Goal: Use online tool/utility: Utilize a website feature to perform a specific function

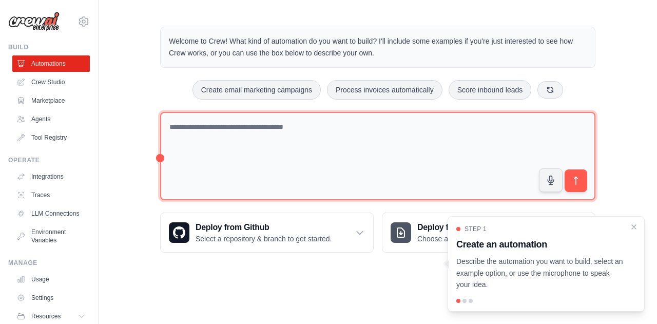
click at [260, 129] on textarea at bounding box center [377, 156] width 435 height 89
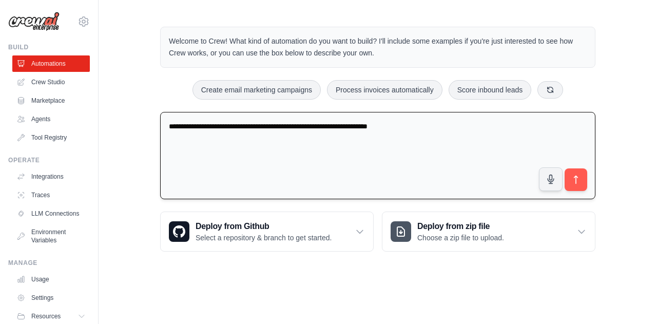
type textarea "**********"
drag, startPoint x: 428, startPoint y: 128, endPoint x: 137, endPoint y: 141, distance: 291.1
click at [137, 141] on div "**********" at bounding box center [377, 138] width 558 height 257
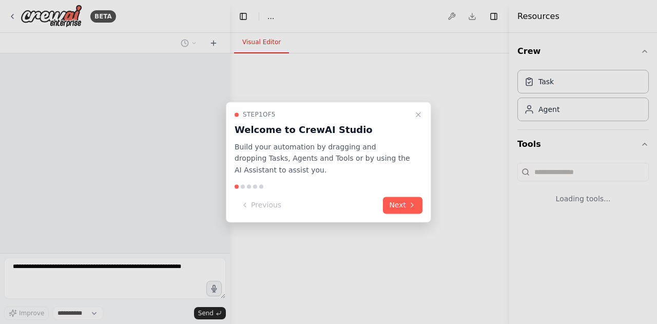
select select "****"
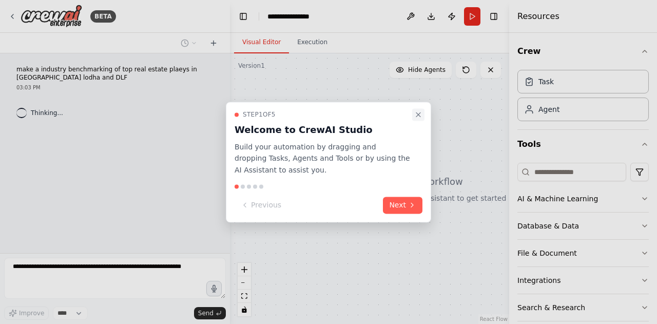
click at [416, 112] on icon "Close walkthrough" at bounding box center [418, 114] width 4 height 4
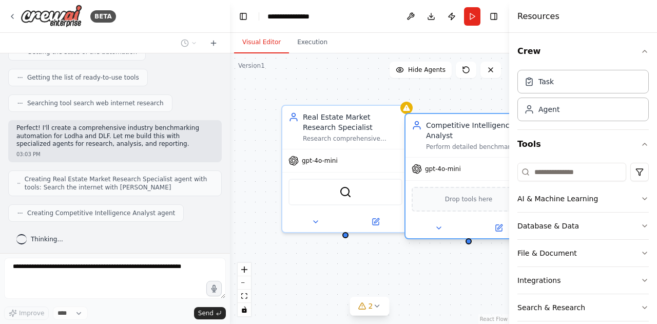
scroll to position [155, 0]
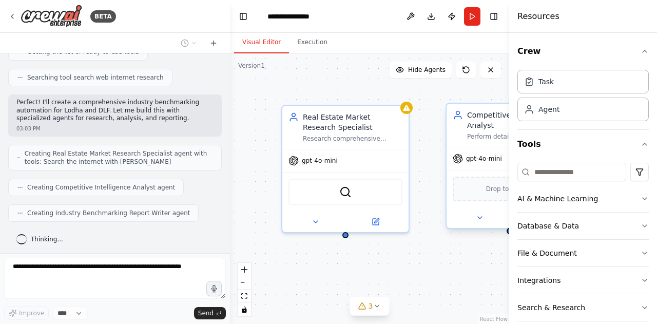
drag, startPoint x: 470, startPoint y: 136, endPoint x: 413, endPoint y: 149, distance: 58.0
click at [413, 149] on div "Real Estate Market Research Specialist Research comprehensive information about…" at bounding box center [369, 188] width 279 height 270
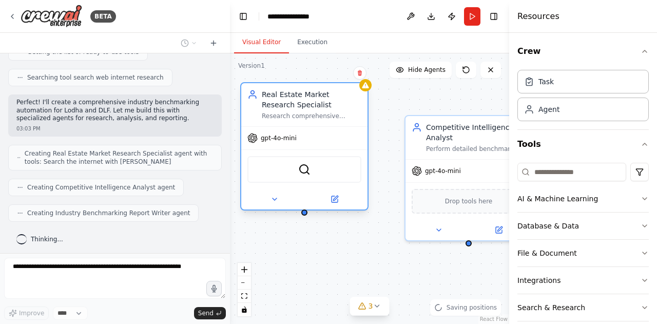
drag, startPoint x: 379, startPoint y: 128, endPoint x: 333, endPoint y: 102, distance: 51.9
click at [333, 102] on div "Real Estate Market Research Specialist" at bounding box center [312, 99] width 100 height 21
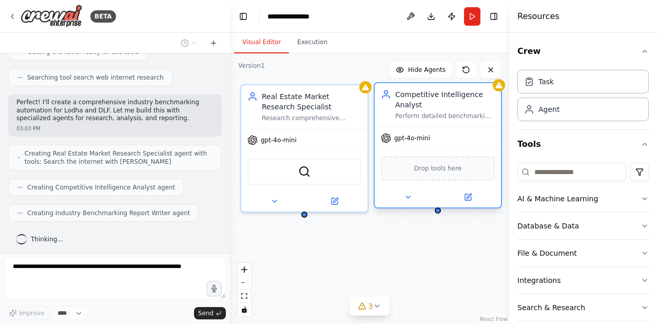
scroll to position [214, 0]
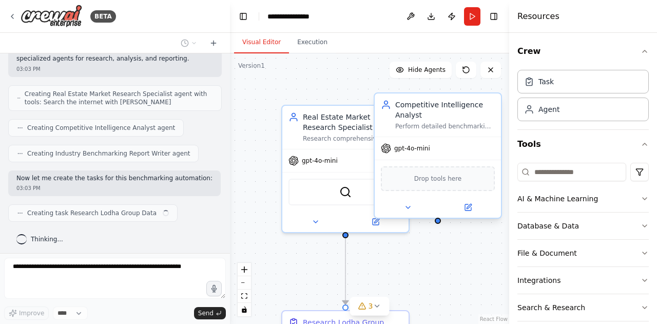
drag, startPoint x: 436, startPoint y: 133, endPoint x: 403, endPoint y: 104, distance: 43.6
click at [403, 104] on div "Competitive Intelligence Analyst" at bounding box center [445, 110] width 100 height 21
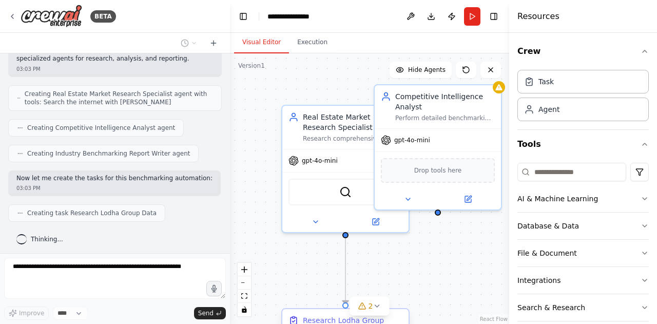
scroll to position [240, 0]
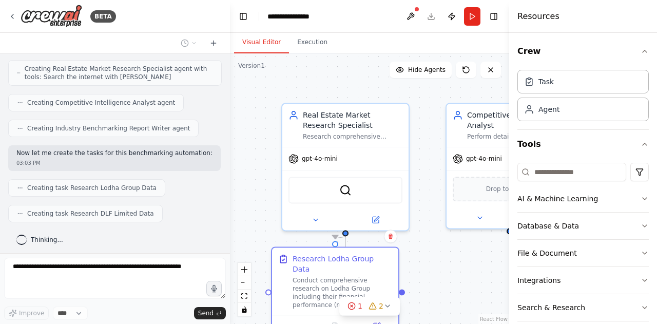
drag, startPoint x: 323, startPoint y: 319, endPoint x: 311, endPoint y: 243, distance: 76.3
click at [311, 243] on div ".deletable-edge-delete-btn { width: 20px; height: 20px; border: 0px solid #ffff…" at bounding box center [369, 188] width 279 height 270
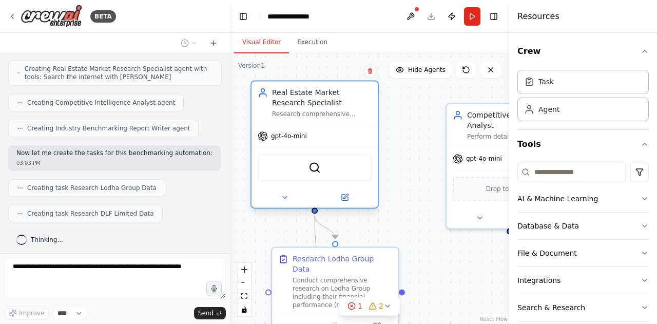
drag, startPoint x: 332, startPoint y: 126, endPoint x: 296, endPoint y: 95, distance: 47.0
click at [296, 95] on div "Real Estate Market Research Specialist" at bounding box center [322, 97] width 100 height 21
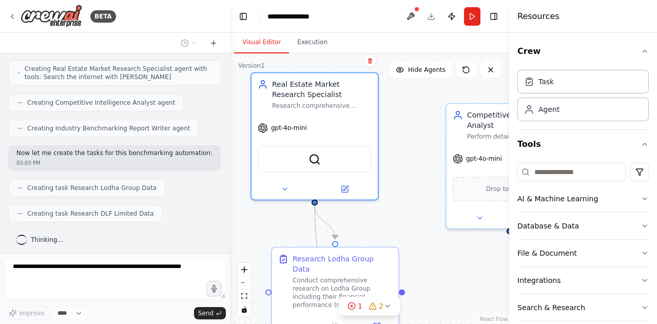
scroll to position [265, 0]
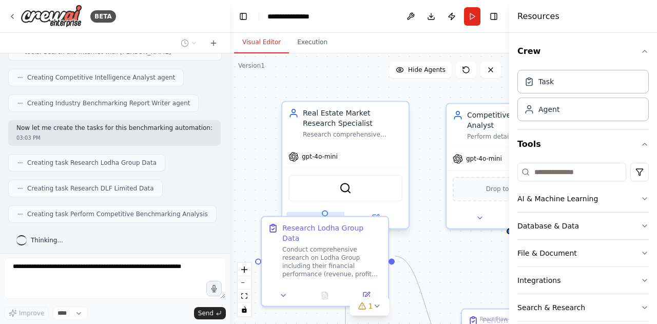
drag, startPoint x: 345, startPoint y: 252, endPoint x: 338, endPoint y: 219, distance: 34.1
click at [338, 219] on div "Real Estate Market Research Specialist Research comprehensive information about…" at bounding box center [369, 186] width 279 height 270
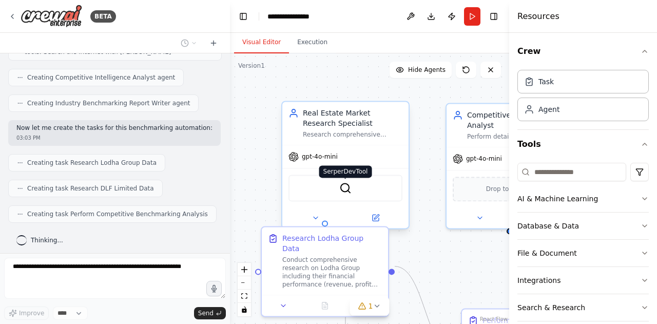
click at [344, 190] on img at bounding box center [345, 188] width 12 height 12
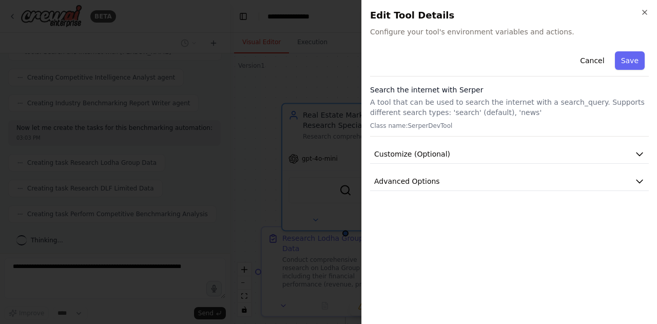
scroll to position [290, 0]
click at [643, 13] on icon "button" at bounding box center [644, 12] width 4 height 4
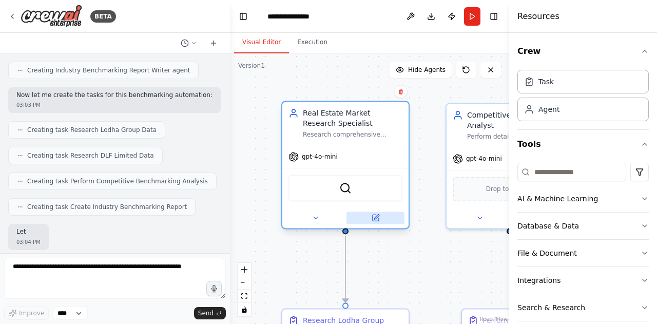
scroll to position [349, 0]
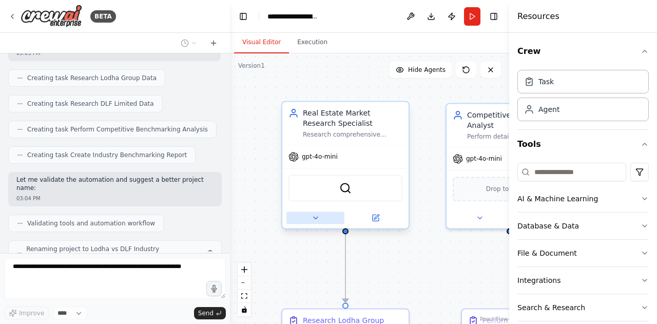
click at [315, 217] on icon at bounding box center [315, 217] width 4 height 2
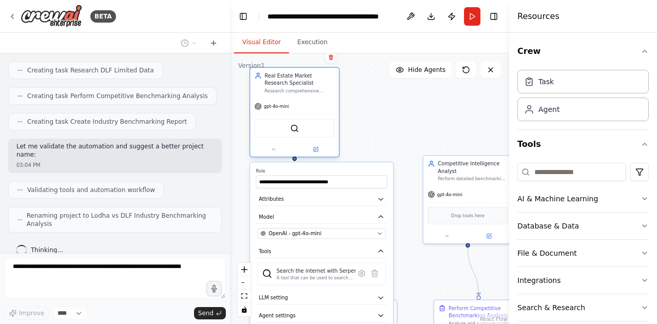
drag, startPoint x: 373, startPoint y: 200, endPoint x: 311, endPoint y: 111, distance: 107.6
click at [311, 111] on div "gpt-4o-mini" at bounding box center [294, 106] width 89 height 16
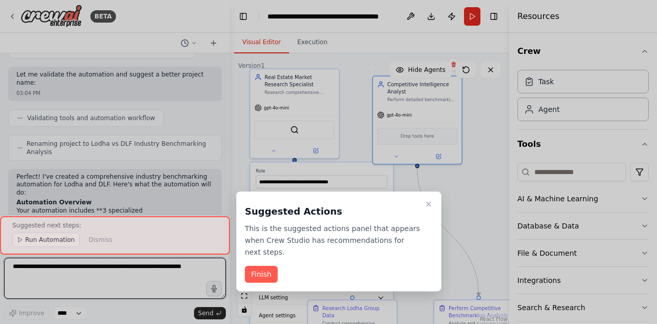
drag, startPoint x: 449, startPoint y: 196, endPoint x: 398, endPoint y: 114, distance: 96.8
click at [398, 114] on div "BETA make a industry benchmarking of top real estate plaeys in india lodha and …" at bounding box center [328, 162] width 657 height 324
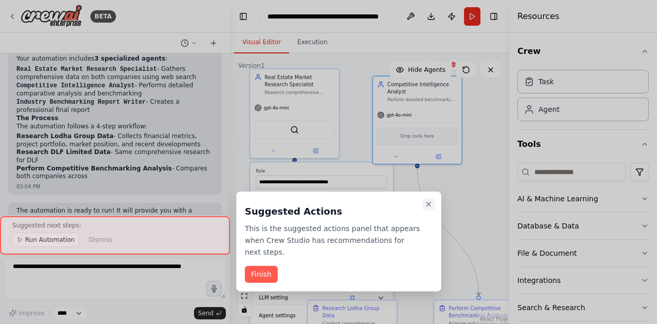
click at [430, 202] on icon "Close walkthrough" at bounding box center [428, 204] width 8 height 8
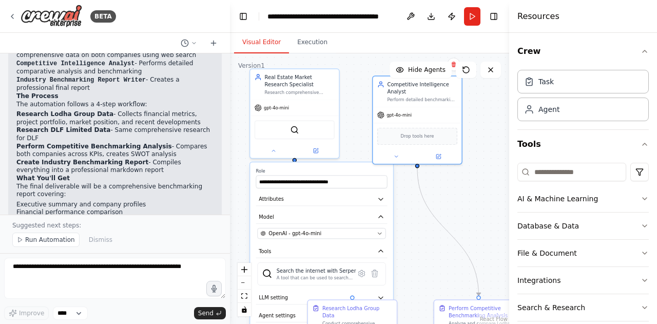
scroll to position [628, 0]
click at [437, 245] on div ".deletable-edge-delete-btn { width: 20px; height: 20px; border: 0px solid #ffff…" at bounding box center [369, 188] width 279 height 270
click at [640, 194] on icon "button" at bounding box center [644, 198] width 8 height 8
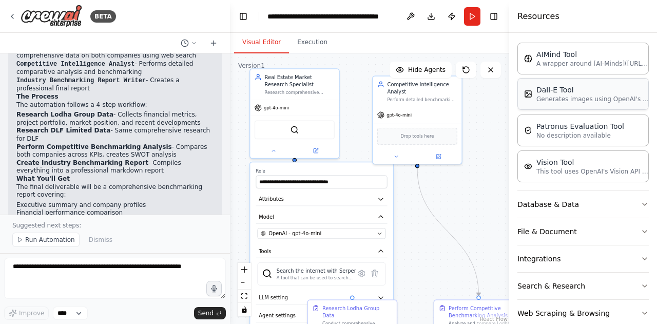
scroll to position [189, 0]
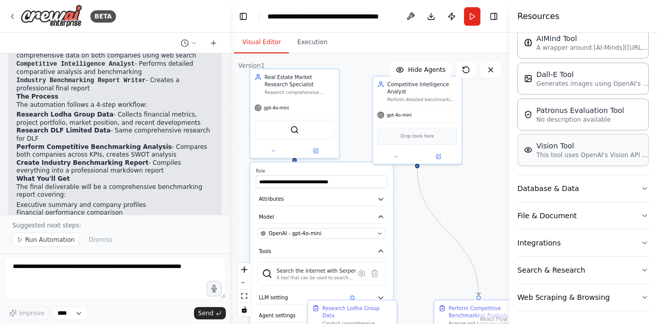
click at [574, 147] on div "Vision Tool" at bounding box center [592, 146] width 113 height 10
click at [470, 21] on button "Run" at bounding box center [472, 16] width 16 height 18
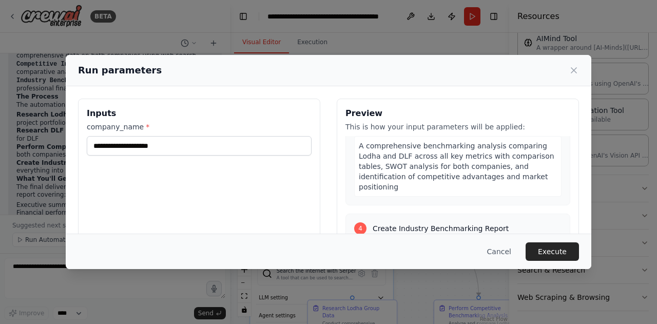
scroll to position [580, 0]
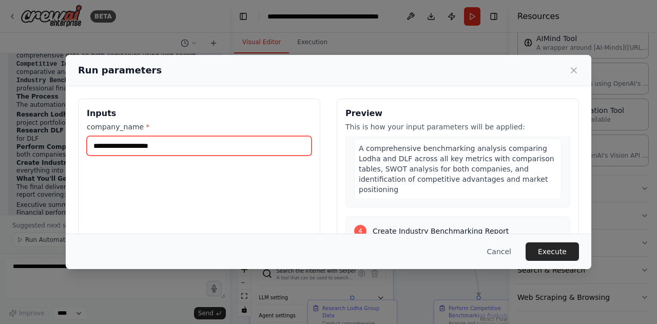
click at [222, 145] on input "company_name *" at bounding box center [199, 145] width 225 height 19
type input "*********"
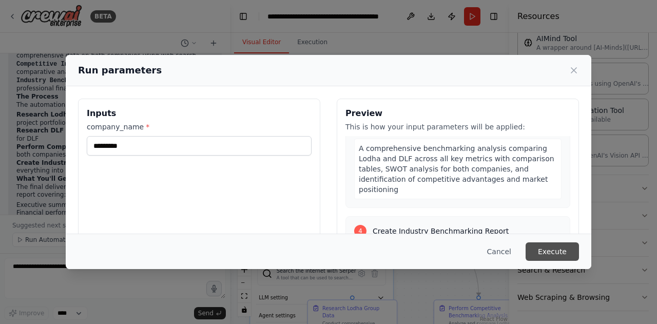
click at [562, 251] on button "Execute" at bounding box center [551, 251] width 53 height 18
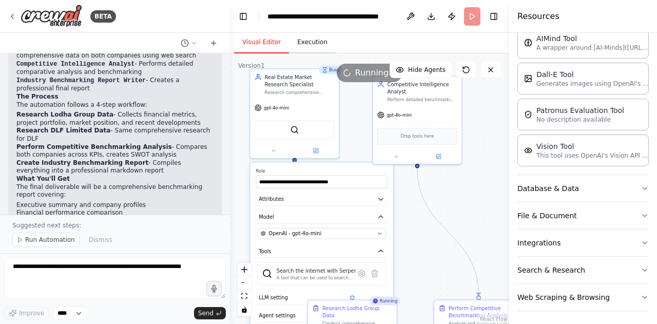
click at [306, 36] on button "Execution" at bounding box center [312, 43] width 47 height 22
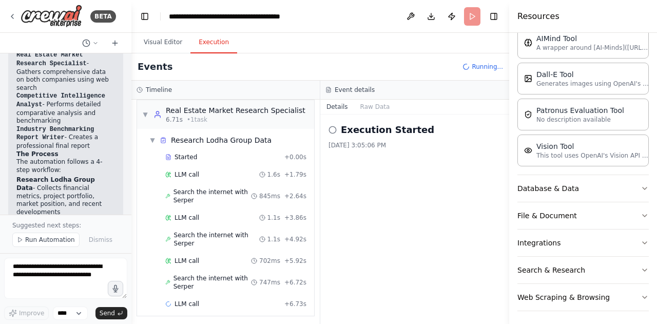
scroll to position [896, 0]
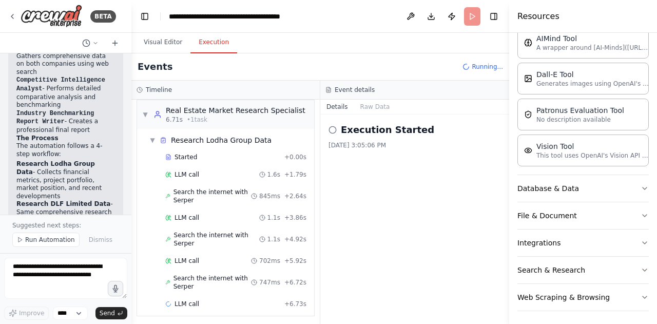
drag, startPoint x: 228, startPoint y: 69, endPoint x: 131, endPoint y: 71, distance: 97.0
click at [131, 71] on div "BETA make a industry benchmarking of top real estate plaeys in india lodha and …" at bounding box center [328, 162] width 657 height 324
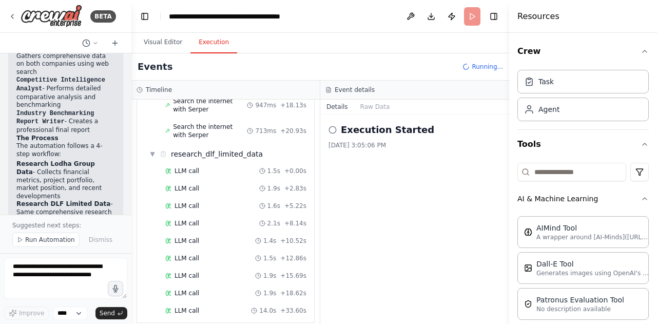
scroll to position [544, 0]
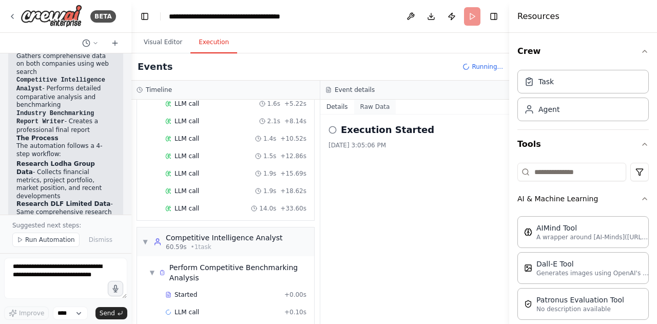
click at [376, 106] on button "Raw Data" at bounding box center [375, 107] width 42 height 14
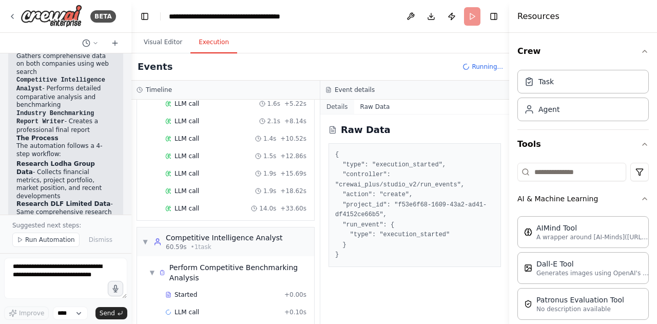
click at [338, 107] on button "Details" at bounding box center [337, 107] width 34 height 14
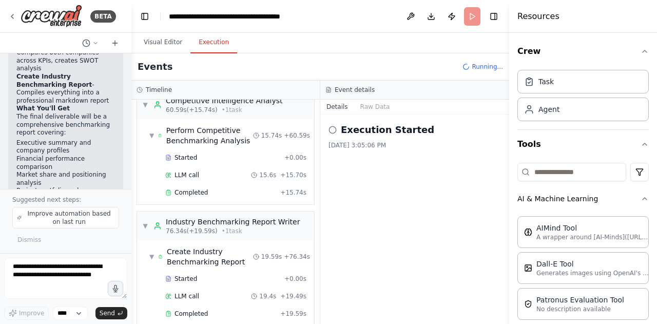
scroll to position [1087, 0]
click at [193, 309] on span "Completed" at bounding box center [190, 313] width 33 height 8
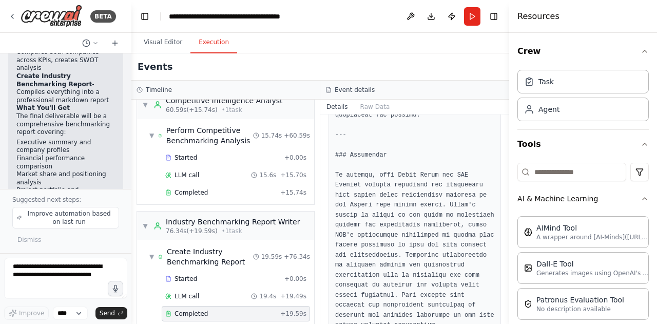
scroll to position [2109, 0]
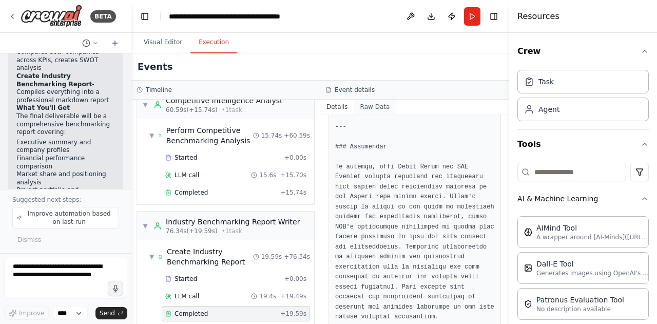
click at [366, 109] on button "Raw Data" at bounding box center [375, 107] width 42 height 14
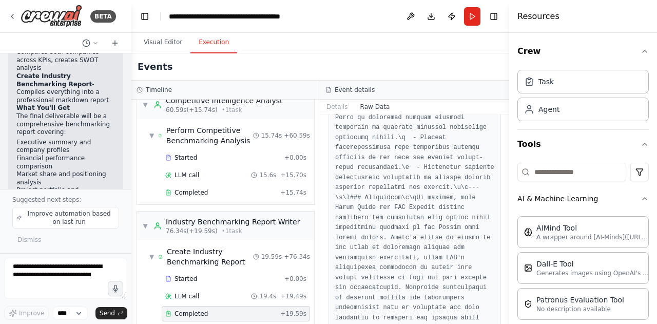
scroll to position [4111, 0]
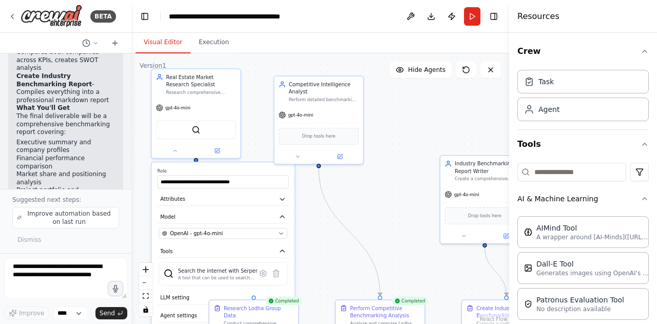
click at [169, 39] on button "Visual Editor" at bounding box center [162, 43] width 55 height 22
click at [490, 73] on icon at bounding box center [490, 70] width 8 height 8
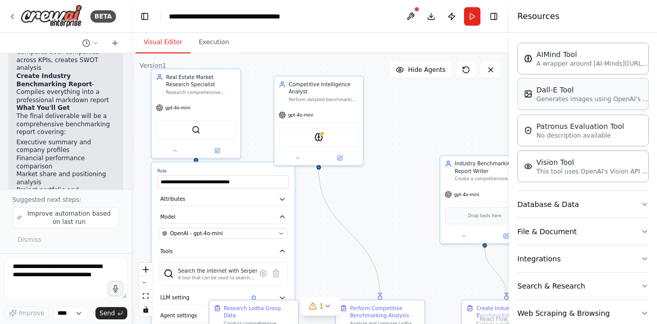
scroll to position [189, 0]
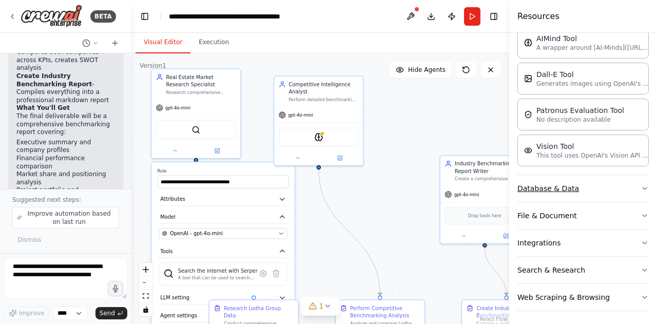
click at [640, 185] on icon "button" at bounding box center [644, 188] width 8 height 8
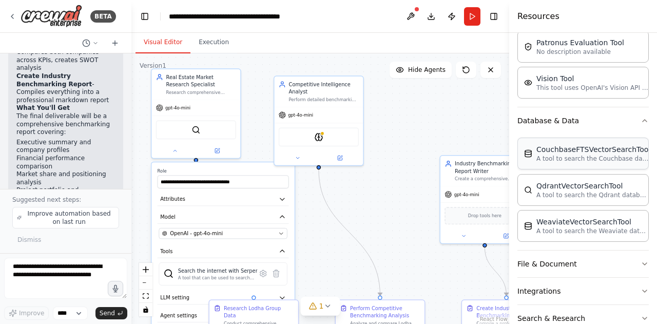
scroll to position [304, 0]
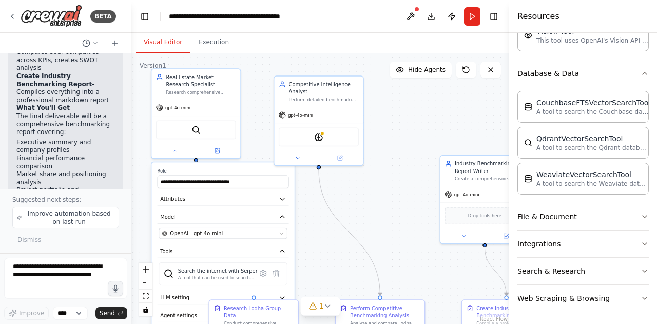
click at [640, 212] on icon "button" at bounding box center [644, 216] width 8 height 8
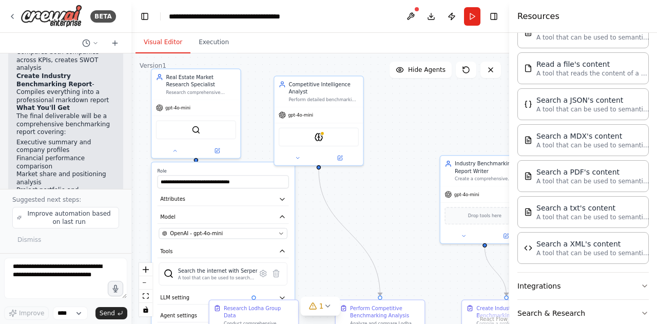
scroll to position [597, 0]
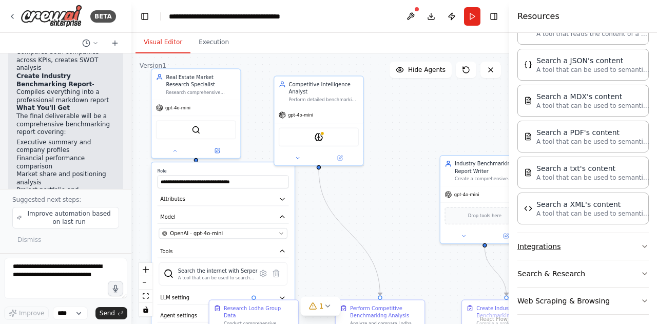
click at [640, 242] on icon "button" at bounding box center [644, 246] width 8 height 8
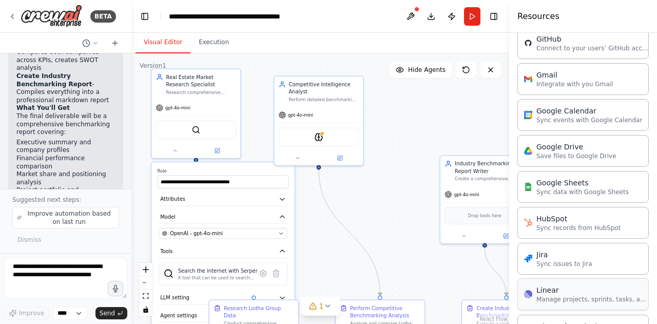
scroll to position [1352, 0]
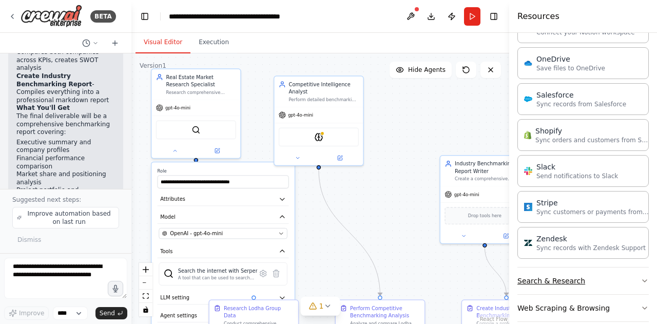
click at [640, 276] on icon "button" at bounding box center [644, 280] width 8 height 8
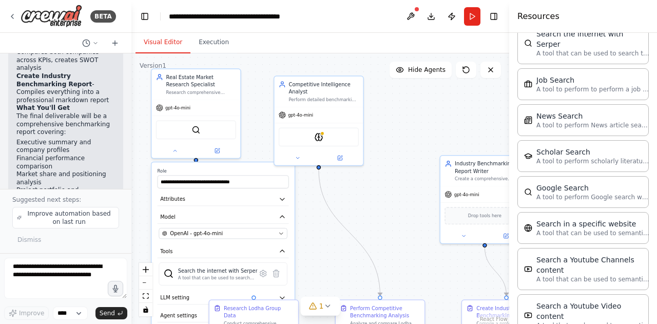
scroll to position [1868, 0]
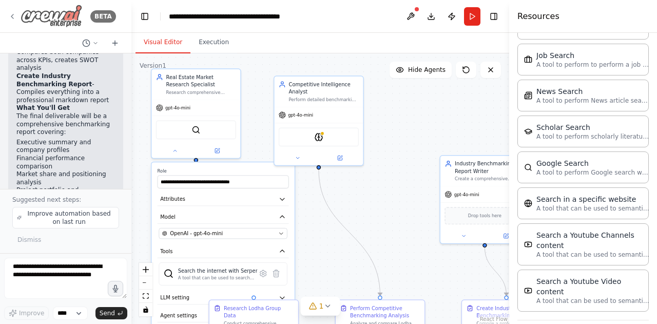
click at [53, 23] on img at bounding box center [52, 16] width 62 height 23
